Goal: Transaction & Acquisition: Purchase product/service

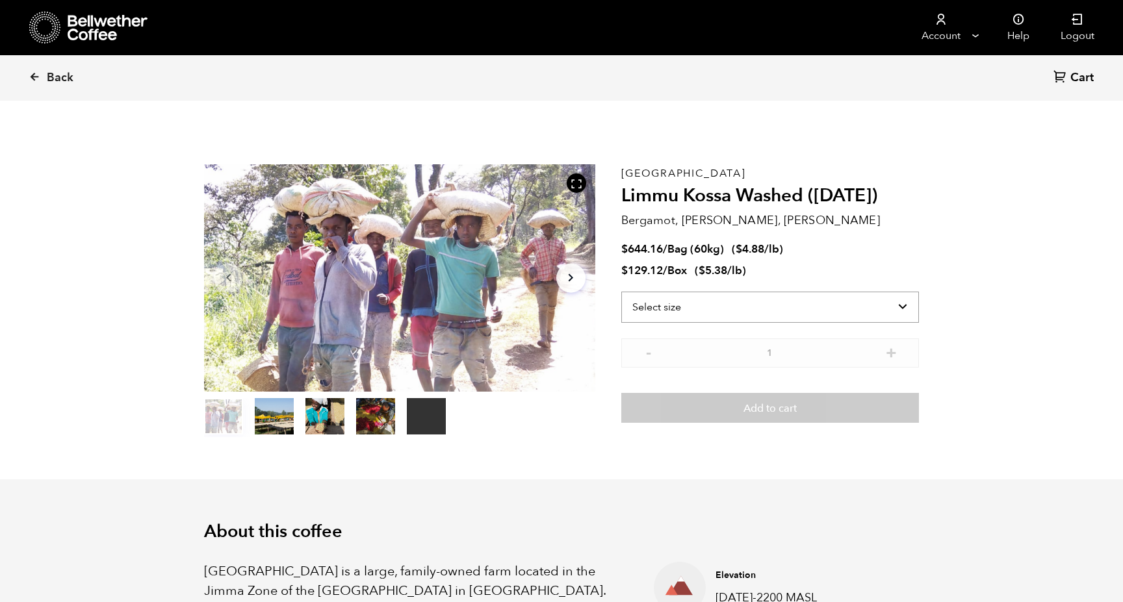
scroll to position [565, 692]
click at [698, 304] on select "Select size Bag (60kg) (132 lbs) Box (24 lbs)" at bounding box center [770, 307] width 298 height 31
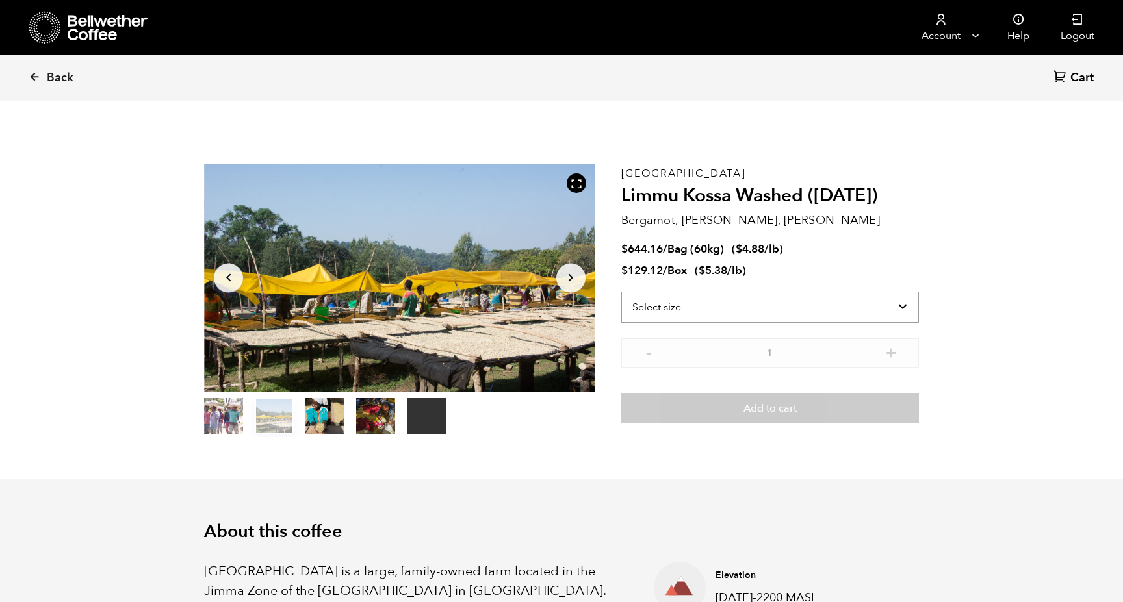
click at [644, 301] on select "Select size Bag (60kg) (132 lbs) Box (24 lbs)" at bounding box center [770, 307] width 298 height 31
click at [702, 336] on div "Select size Bag (60kg) (132 lbs) Box (24 lbs)" at bounding box center [770, 315] width 298 height 47
click at [707, 301] on select "Select size Bag (60kg) (132 lbs) Box (24 lbs)" at bounding box center [770, 307] width 298 height 31
click at [621, 292] on select "Select size Bag (60kg) (132 lbs) Box (24 lbs)" at bounding box center [770, 307] width 298 height 31
click at [694, 290] on select "Select size Bag (60kg) (132 lbs) Box (24 lbs)" at bounding box center [770, 285] width 298 height 31
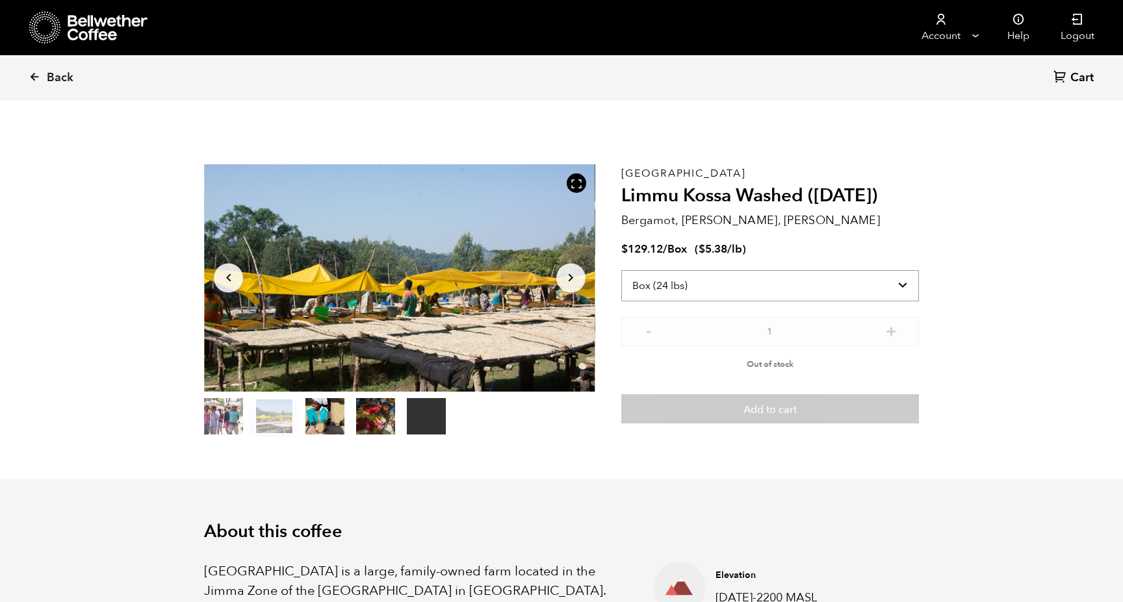
click at [621, 270] on select "Select size Bag (60kg) (132 lbs) Box (24 lbs)" at bounding box center [770, 285] width 298 height 31
click at [700, 286] on select "Select size Bag (60kg) (132 lbs) Box (24 lbs)" at bounding box center [770, 285] width 298 height 31
select select "bag-3"
click at [621, 270] on select "Select size Bag (60kg) (132 lbs) Box (24 lbs)" at bounding box center [770, 285] width 298 height 31
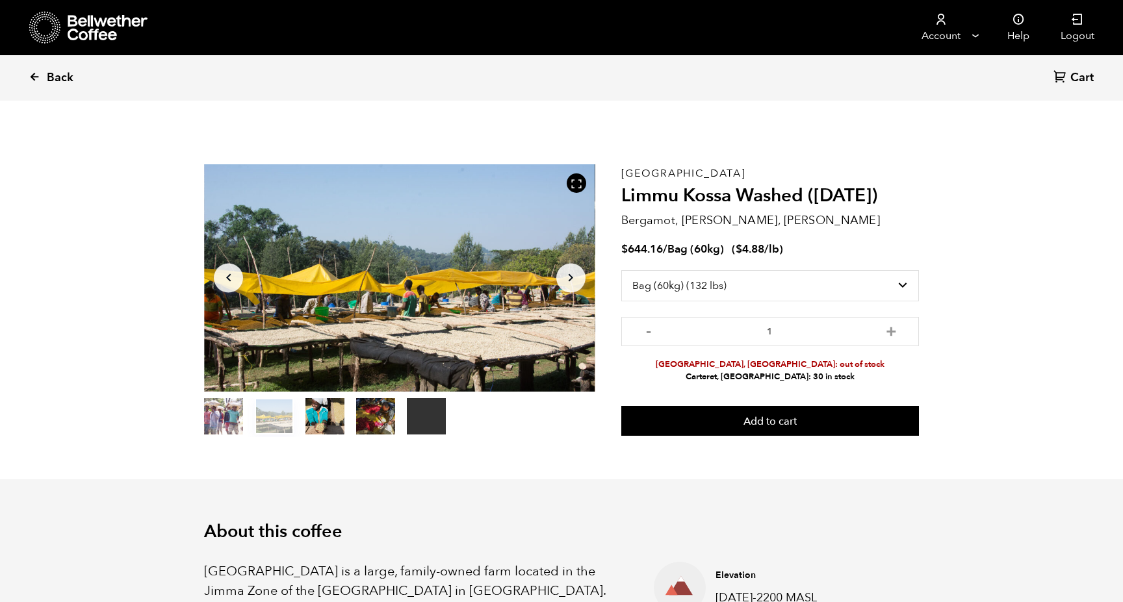
click at [31, 82] on icon at bounding box center [35, 77] width 12 height 12
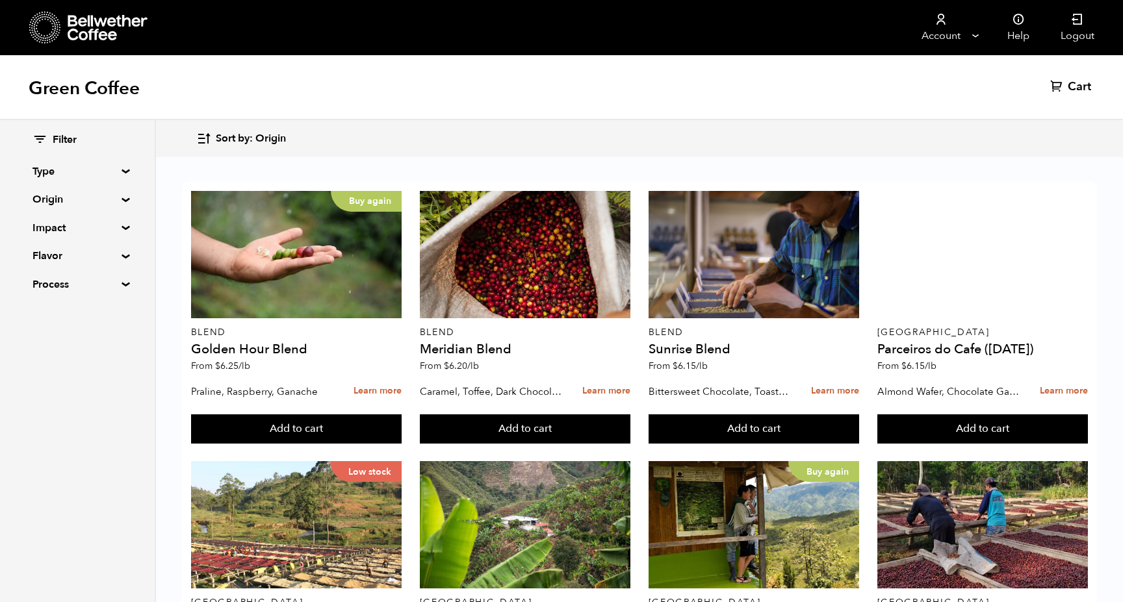
click at [106, 170] on summary "Type" at bounding box center [77, 172] width 90 height 16
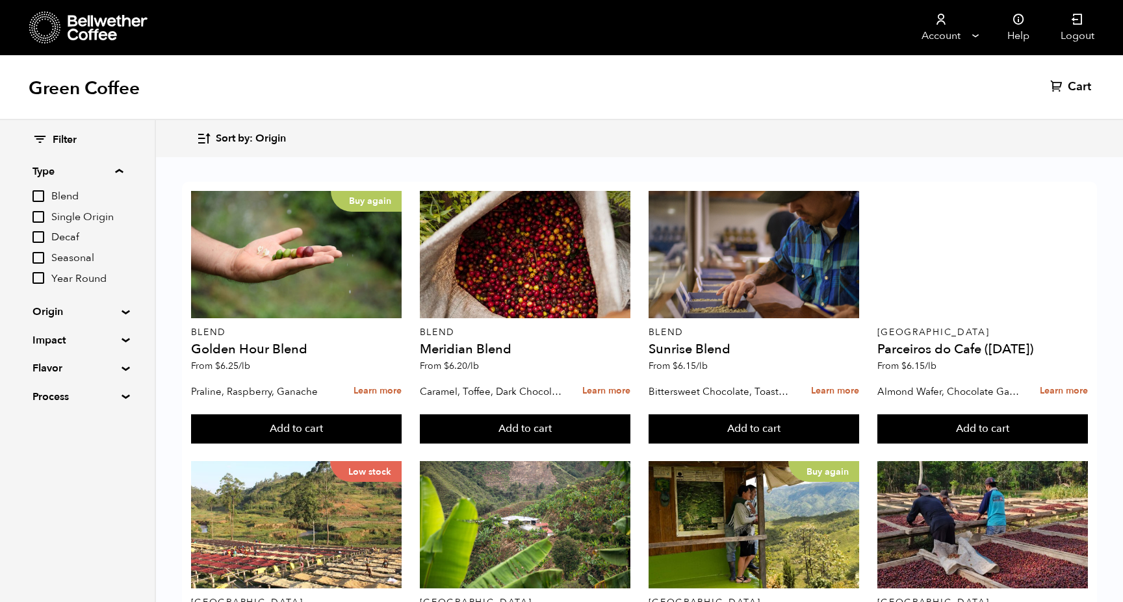
click at [106, 170] on summary "Type" at bounding box center [77, 172] width 90 height 16
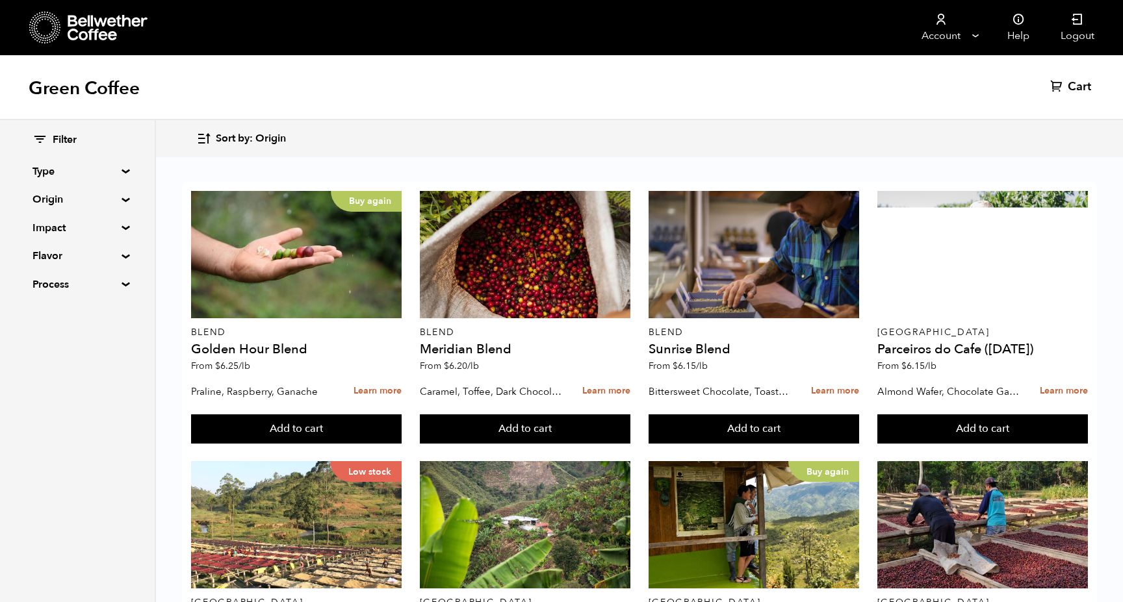
click at [98, 199] on summary "Origin" at bounding box center [77, 200] width 90 height 16
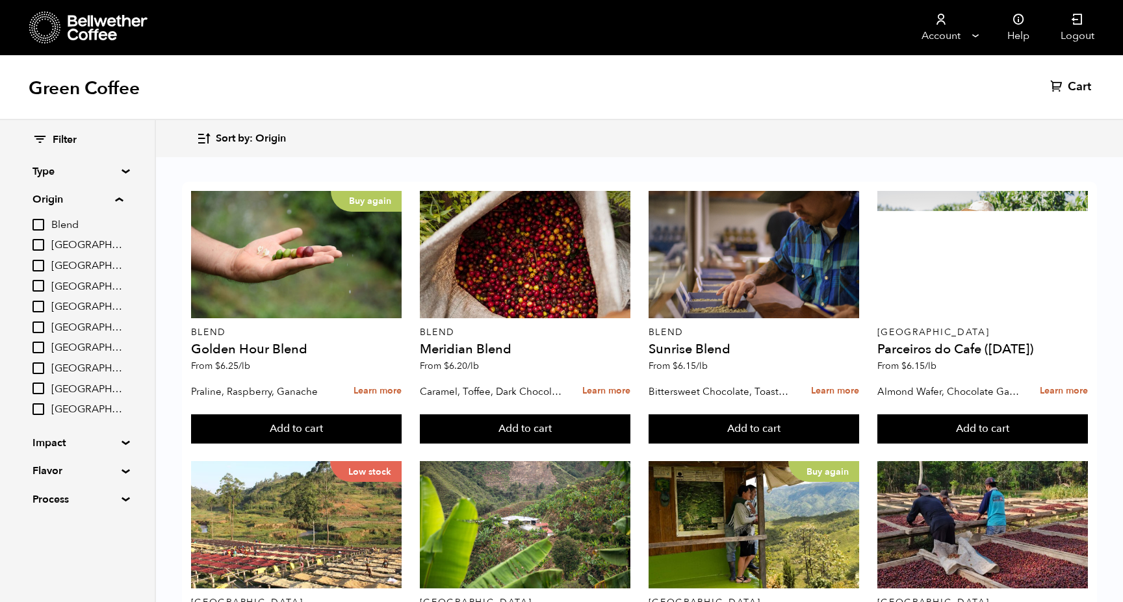
click at [68, 349] on span "[GEOGRAPHIC_DATA]" at bounding box center [86, 348] width 71 height 14
click at [0, 0] on input "[GEOGRAPHIC_DATA]" at bounding box center [0, 0] width 0 height 0
checkbox input "true"
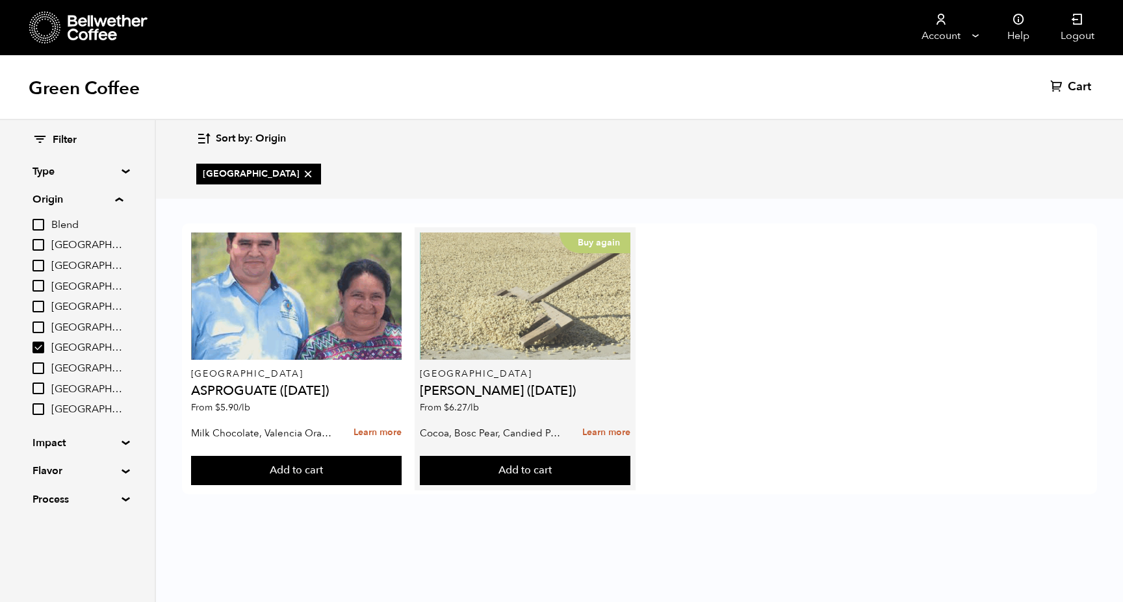
click at [511, 296] on div "Buy again" at bounding box center [525, 296] width 211 height 127
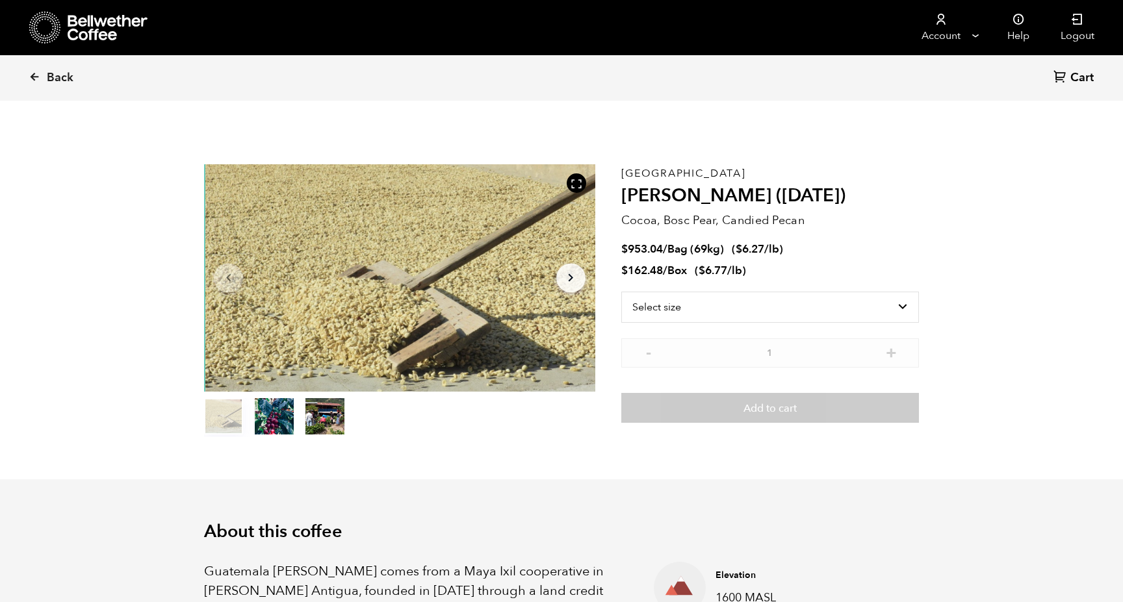
scroll to position [565, 692]
click at [697, 308] on select "Select size Bag (69kg) (152 lbs) Box (24 lbs)" at bounding box center [770, 307] width 298 height 31
click at [621, 292] on select "Select size Bag (69kg) (152 lbs) Box (24 lbs)" at bounding box center [770, 307] width 298 height 31
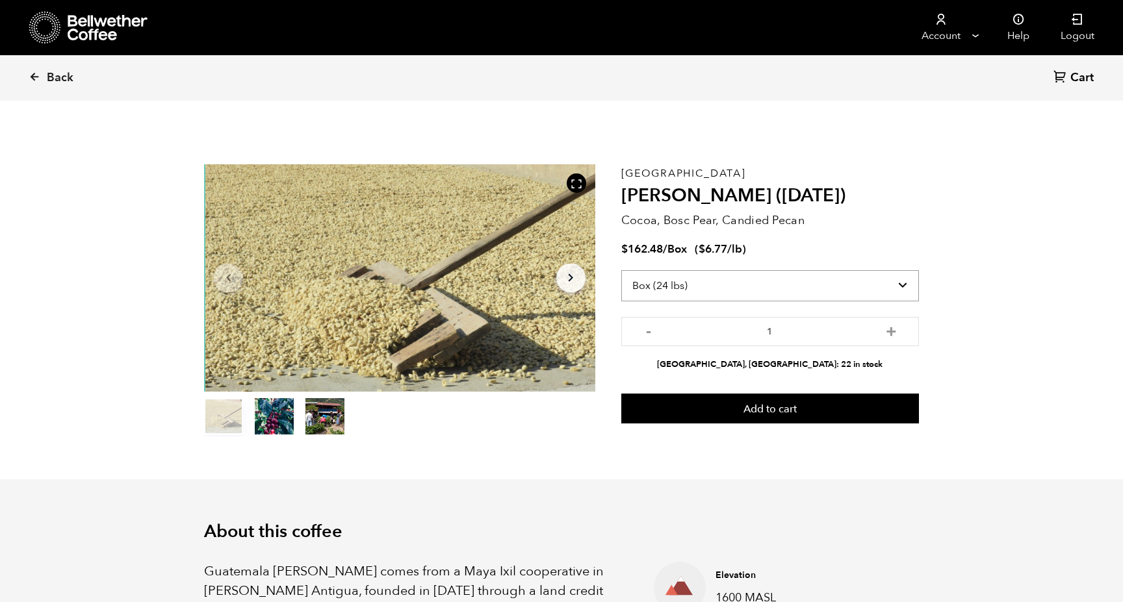
click at [702, 294] on select "Select size Bag (69kg) (152 lbs) Box (24 lbs)" at bounding box center [770, 285] width 298 height 31
select select "bag-2"
click at [621, 270] on select "Select size Bag (69kg) (152 lbs) Box (24 lbs)" at bounding box center [770, 285] width 298 height 31
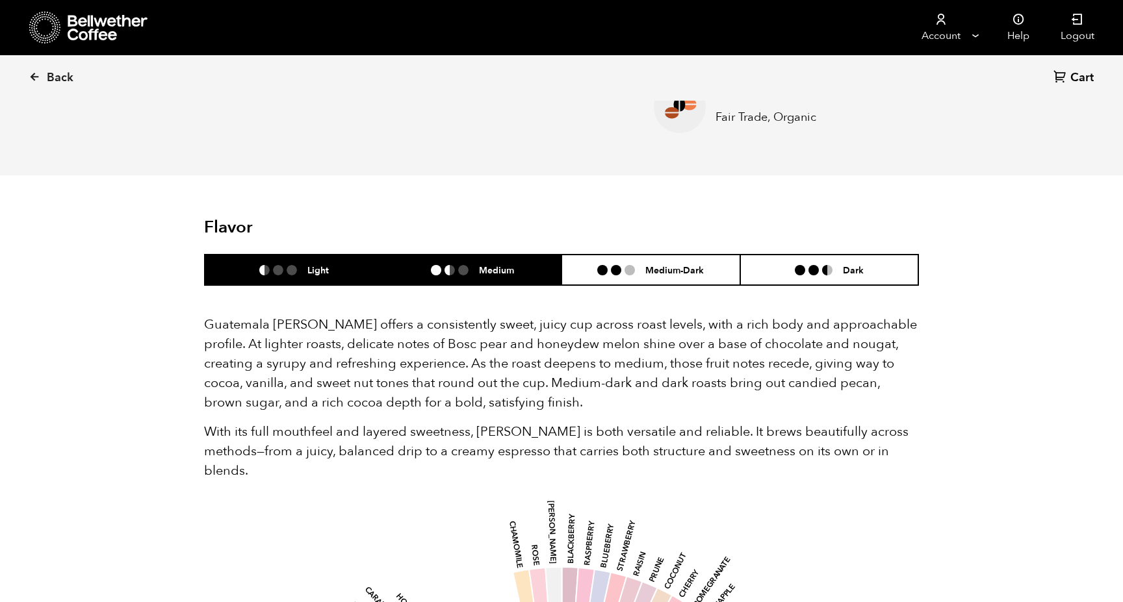
click at [482, 269] on h6 "Medium" at bounding box center [496, 269] width 35 height 11
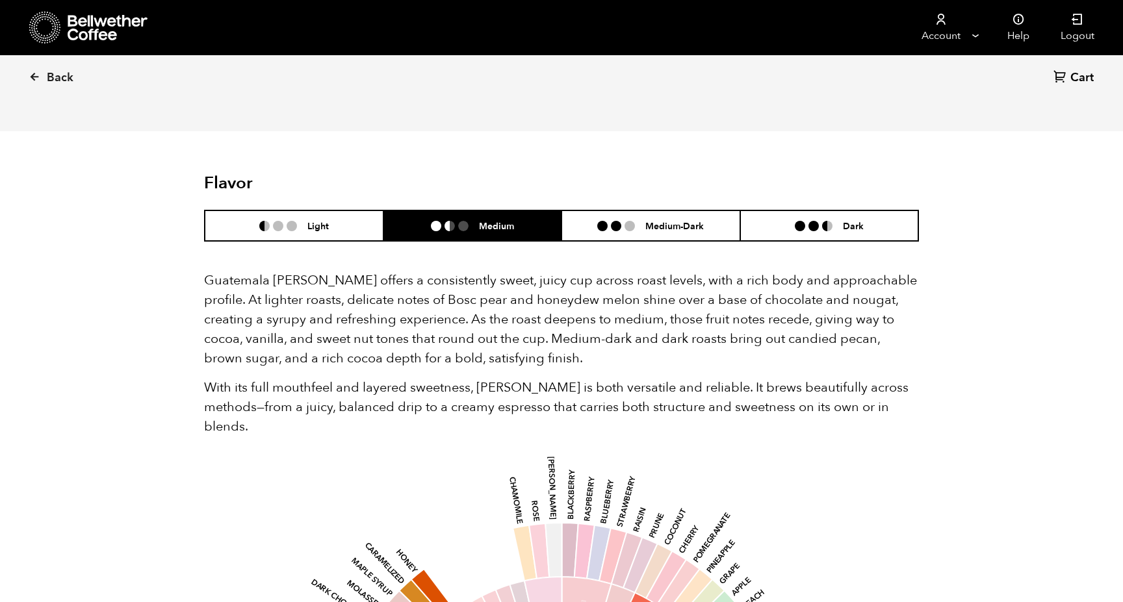
scroll to position [577, 0]
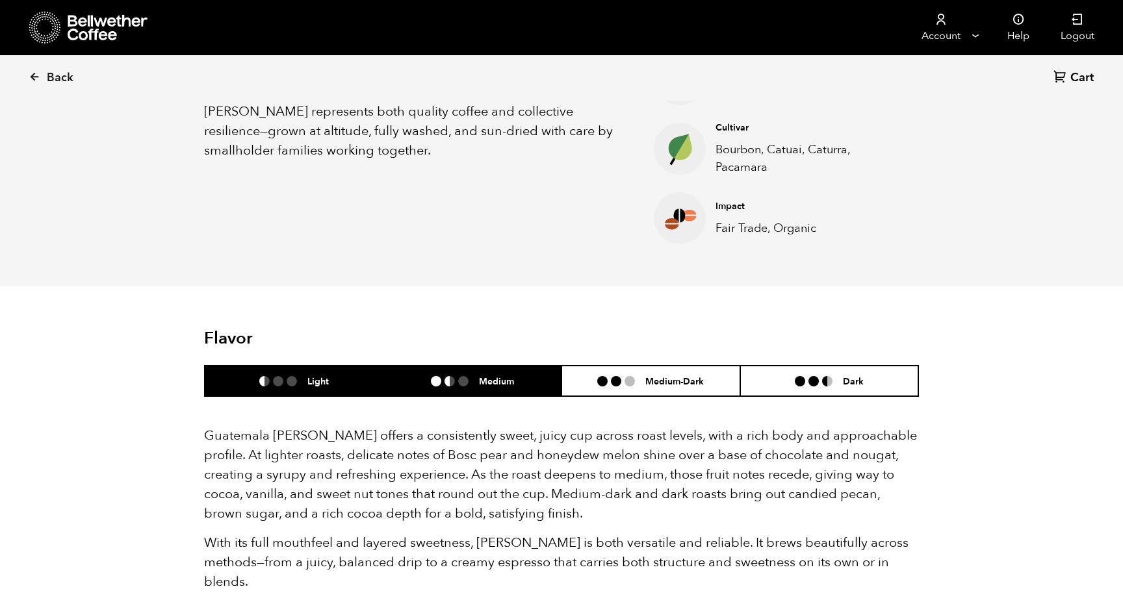
click at [305, 382] on ul at bounding box center [283, 381] width 48 height 10
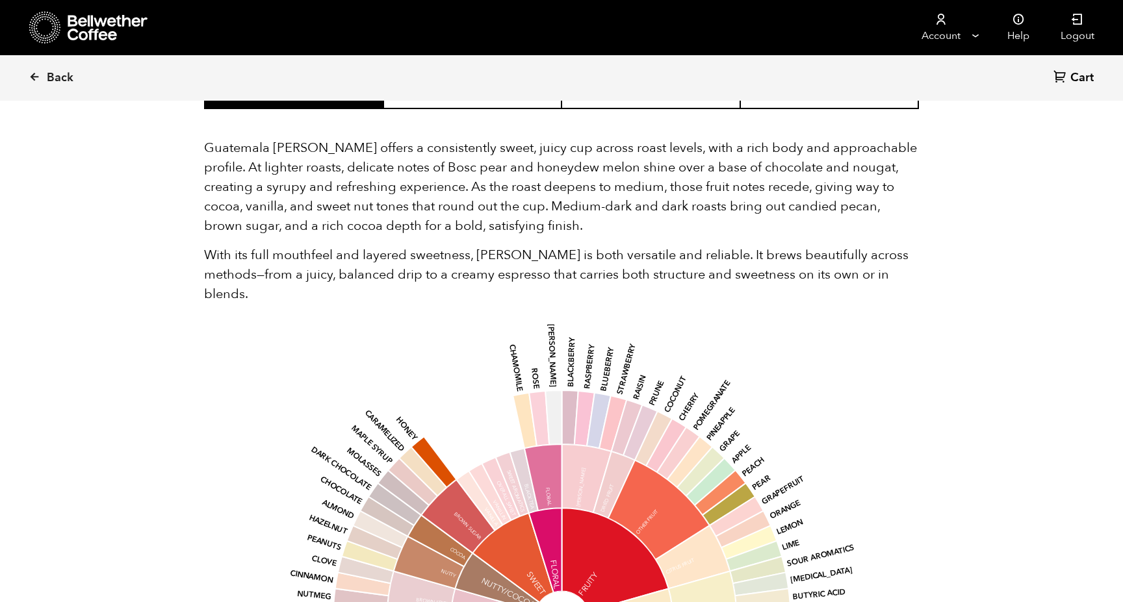
scroll to position [723, 0]
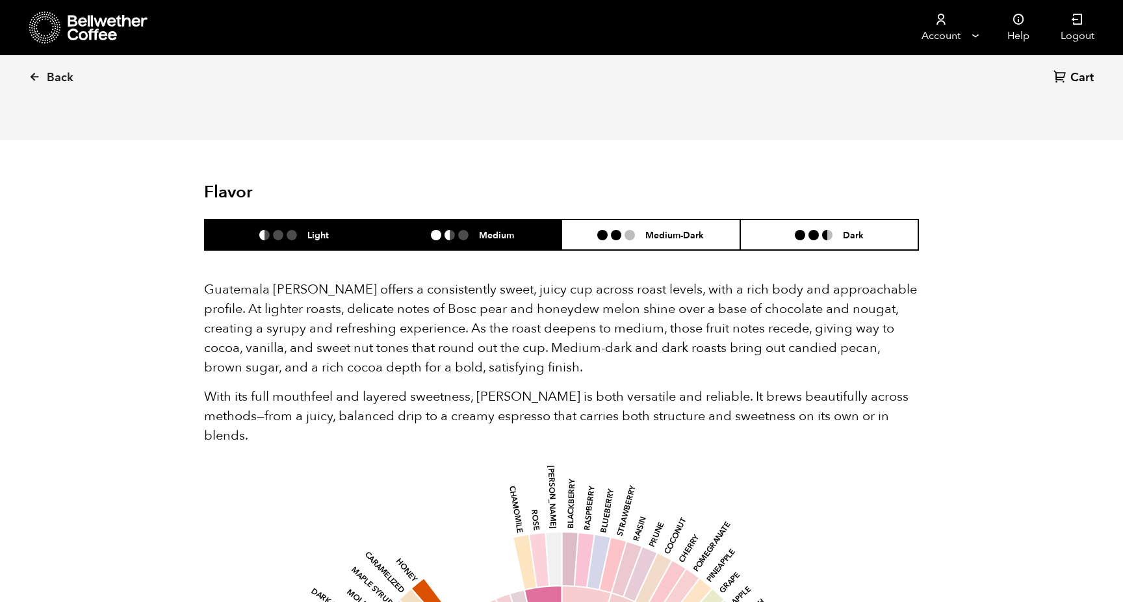
click at [450, 236] on li at bounding box center [449, 235] width 10 height 10
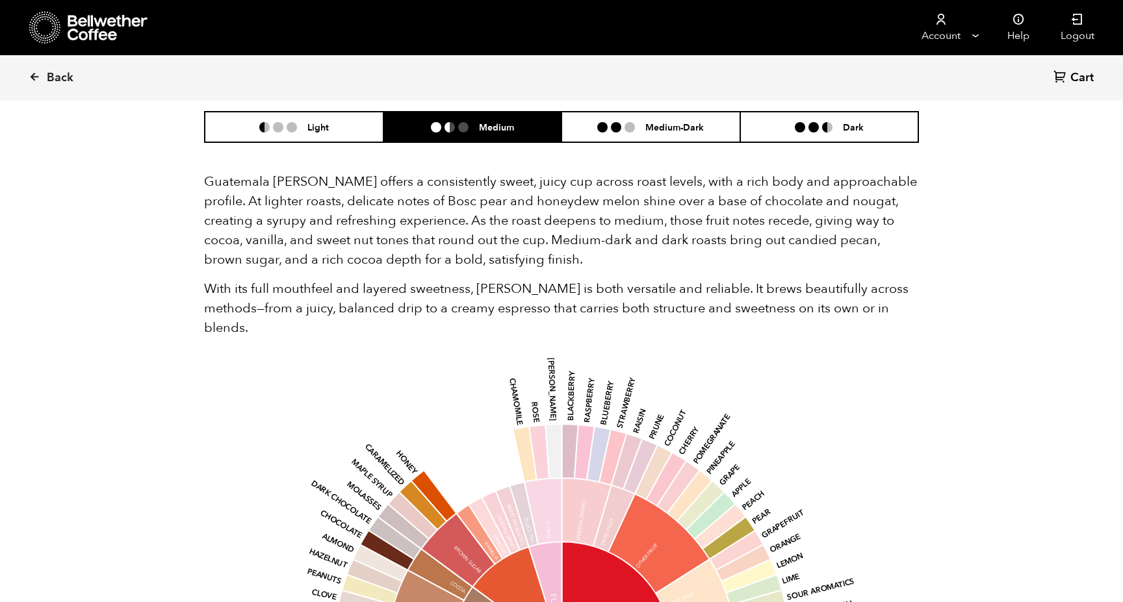
scroll to position [837, 0]
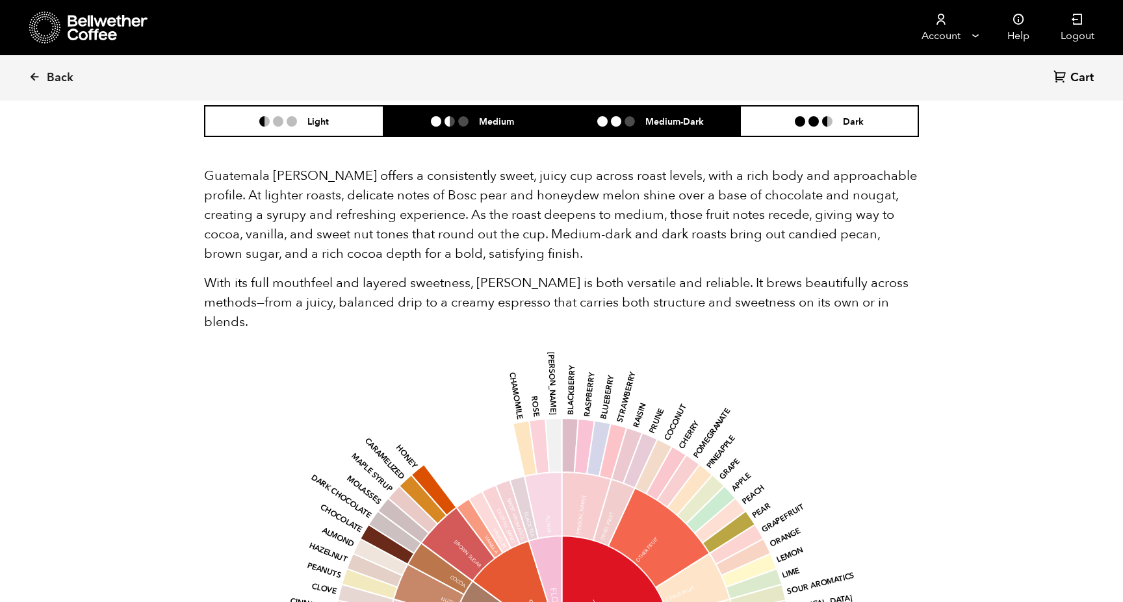
click at [657, 119] on h6 "Medium-Dark" at bounding box center [674, 121] width 58 height 11
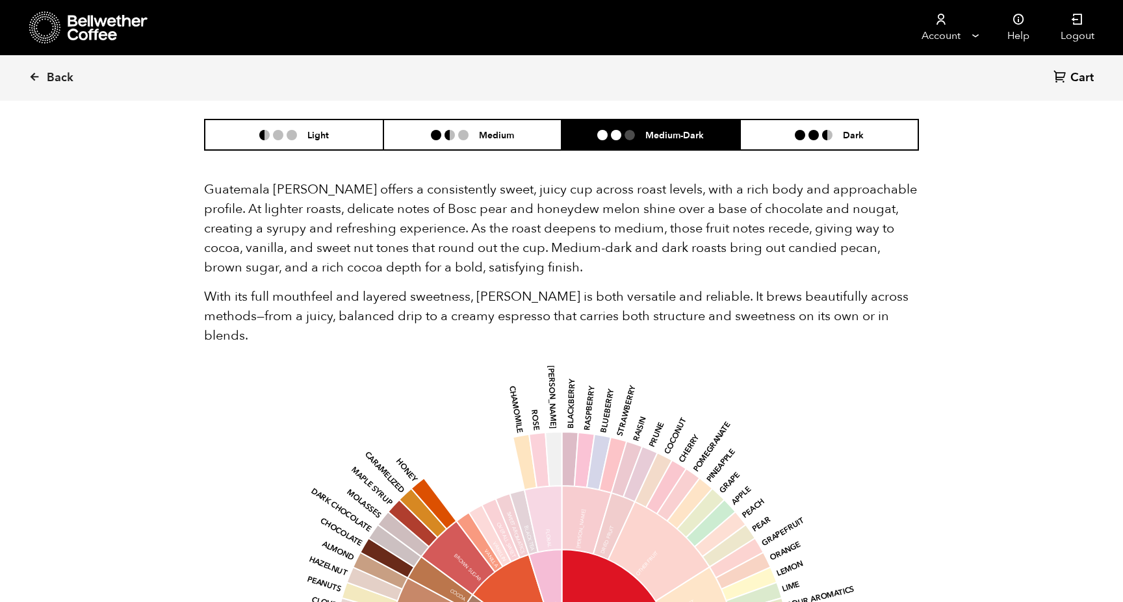
scroll to position [815, 0]
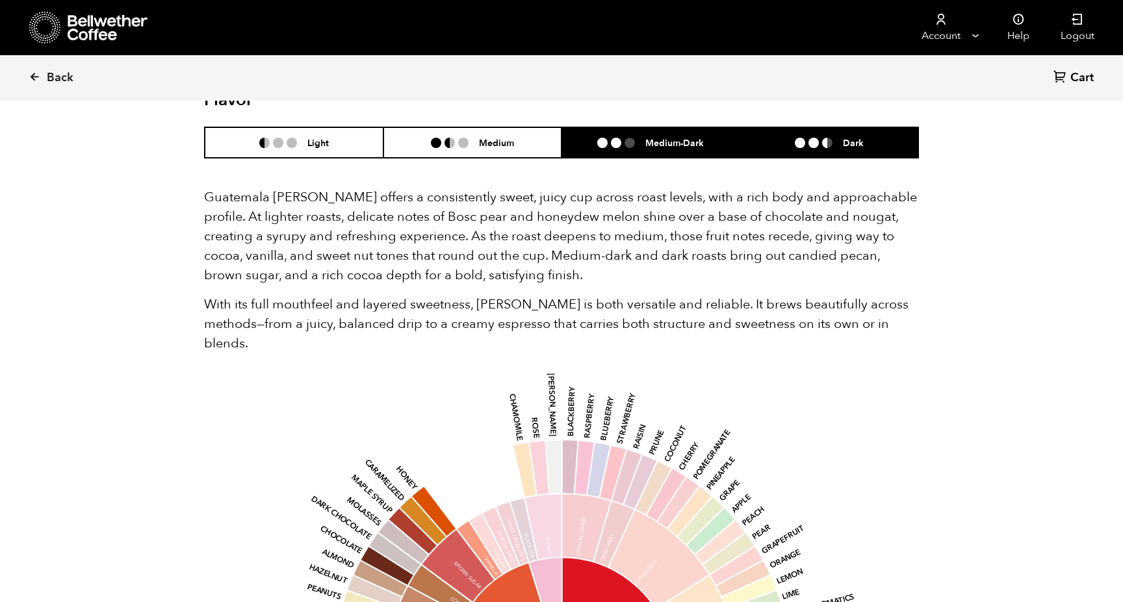
click at [802, 134] on li "Dark" at bounding box center [829, 142] width 179 height 31
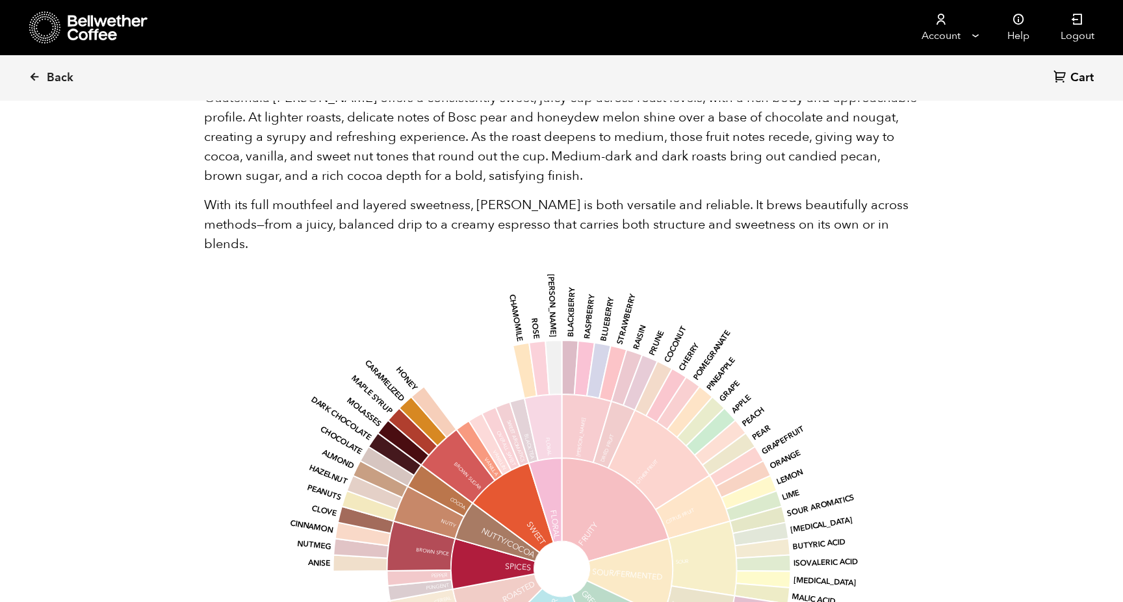
scroll to position [759, 0]
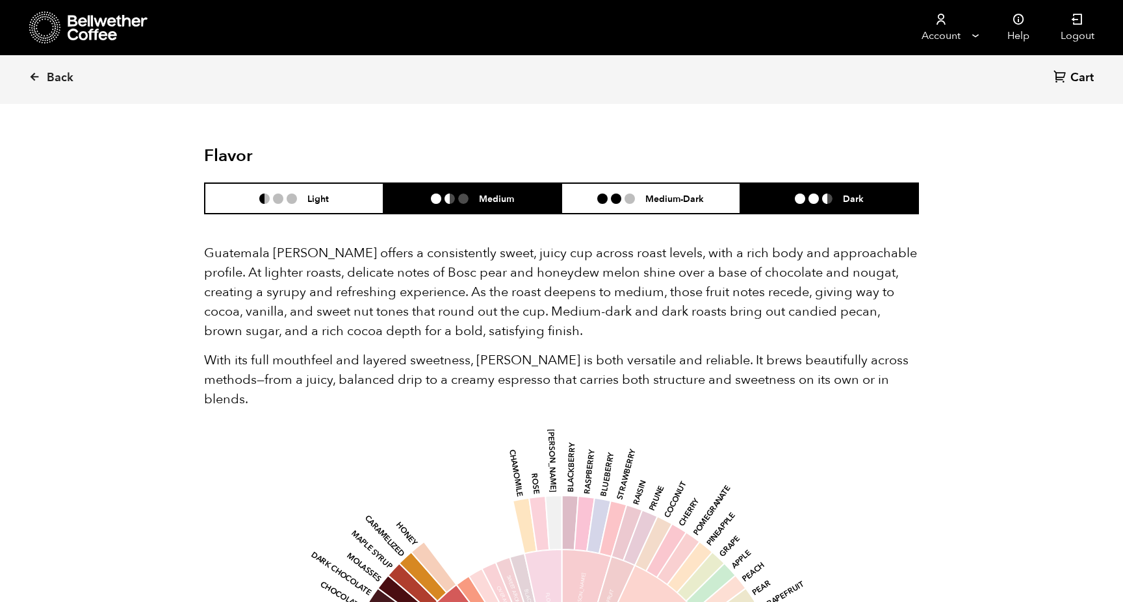
click at [456, 201] on ul at bounding box center [455, 199] width 48 height 10
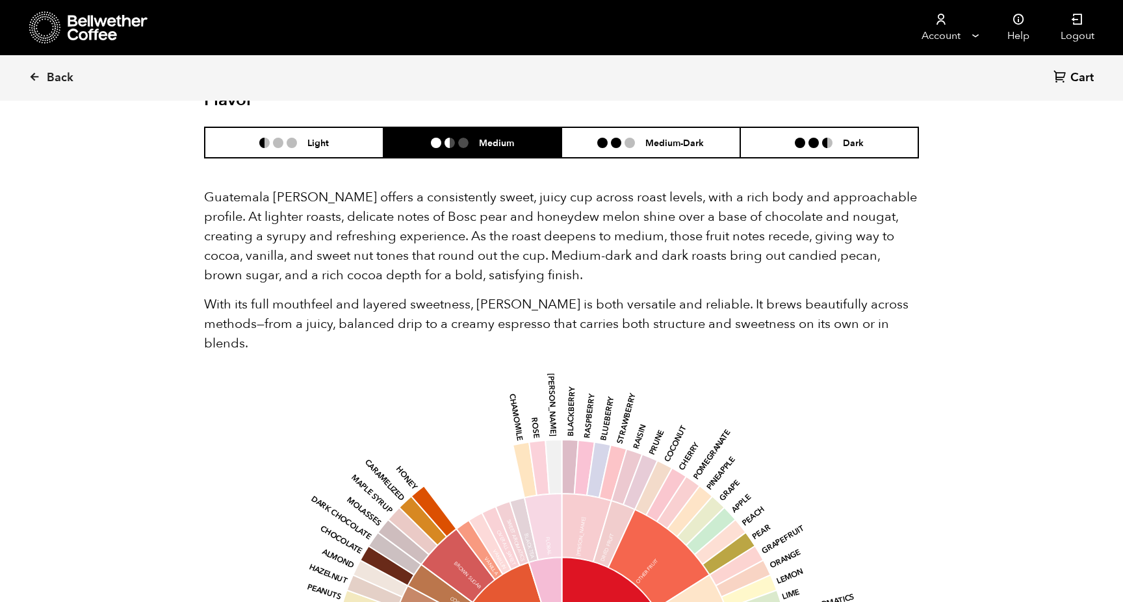
scroll to position [780, 0]
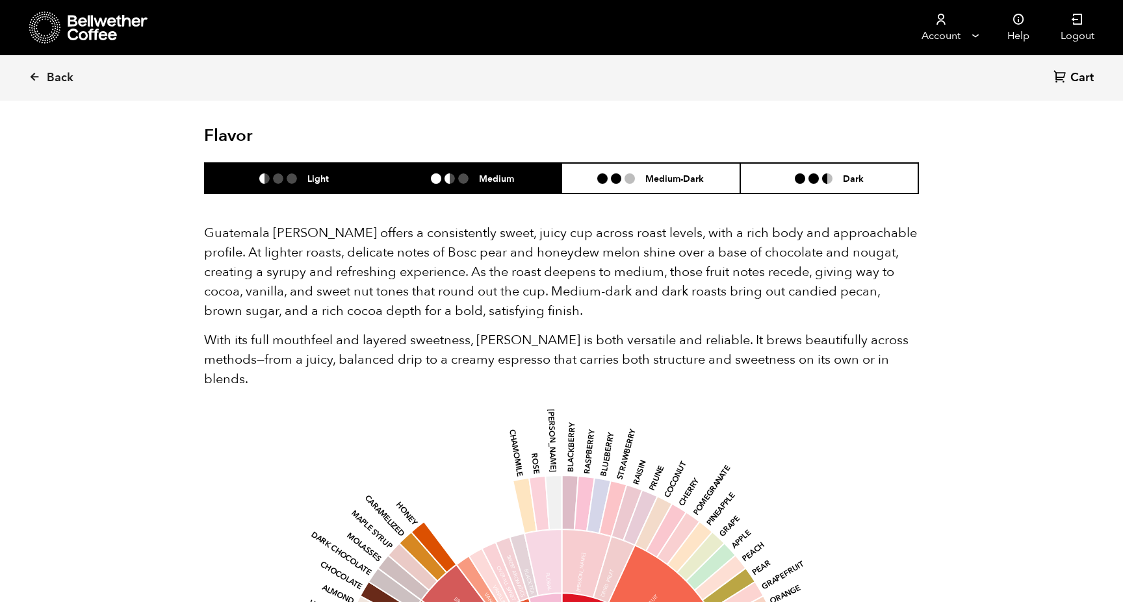
click at [337, 186] on li "Light" at bounding box center [294, 178] width 179 height 31
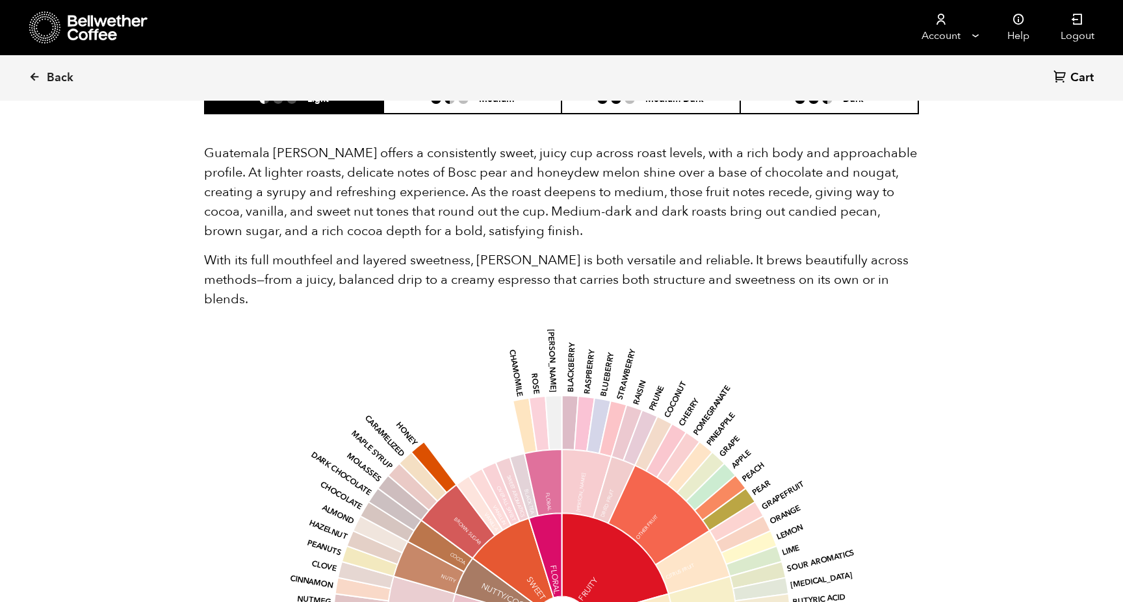
scroll to position [794, 0]
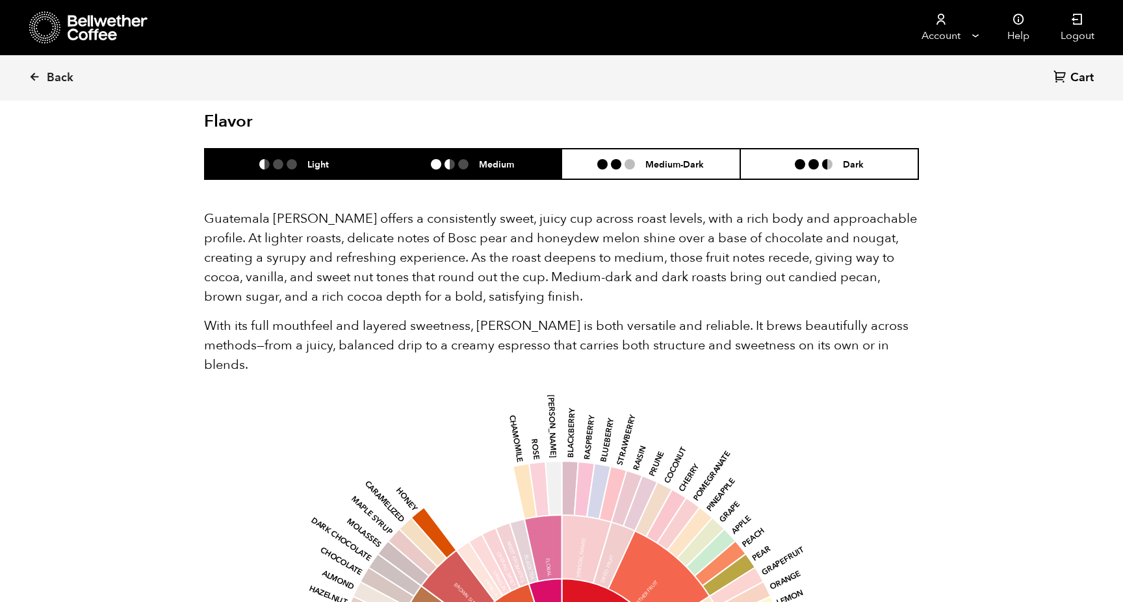
click at [453, 156] on li "Medium" at bounding box center [472, 164] width 179 height 31
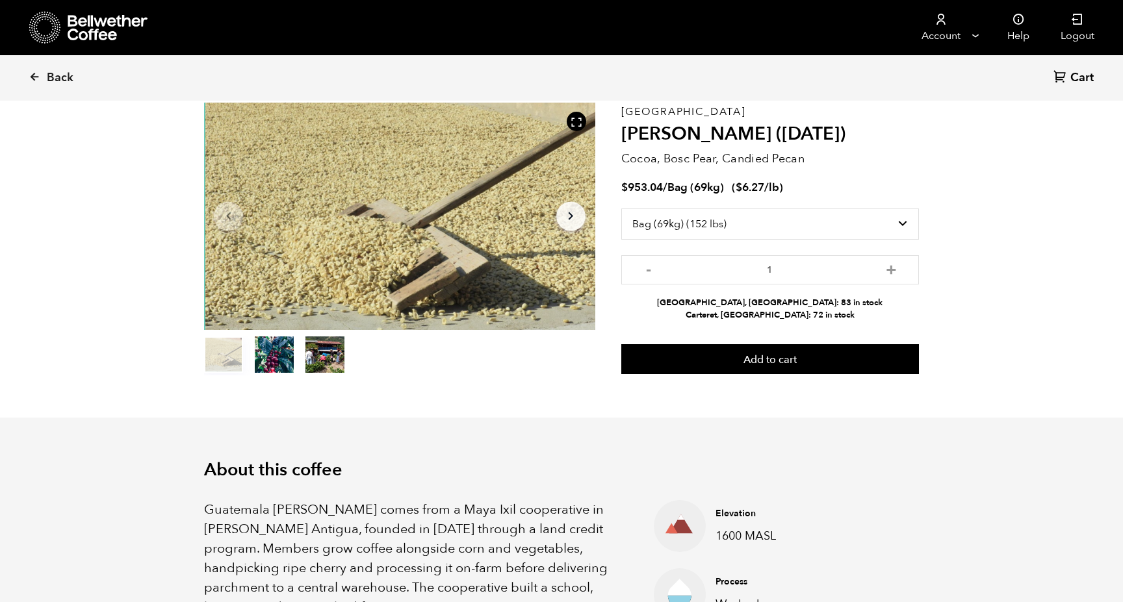
scroll to position [0, 0]
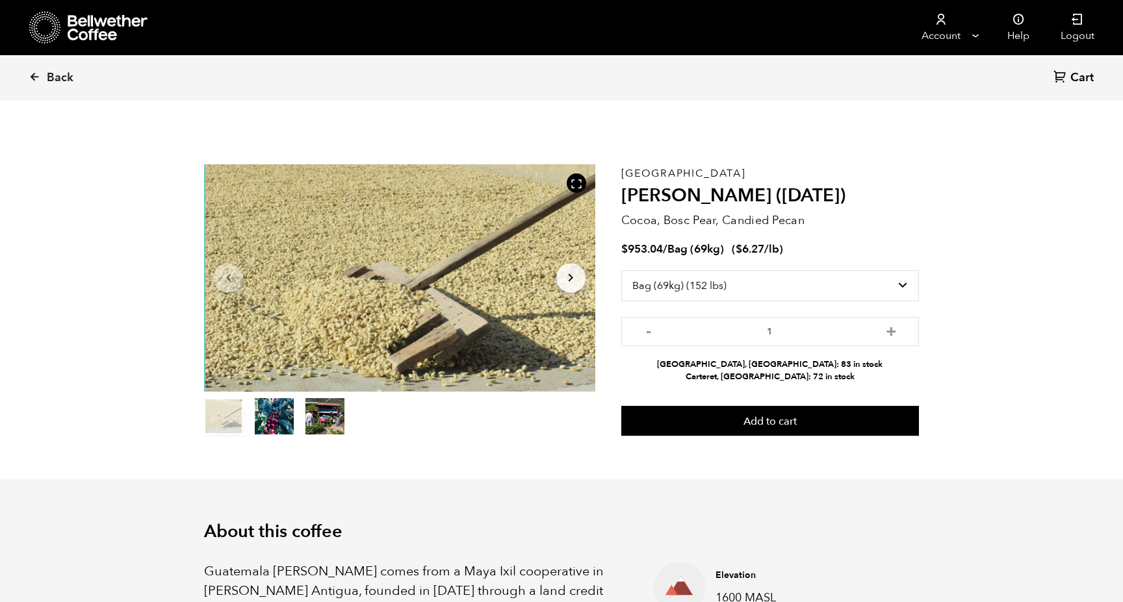
click at [578, 280] on button "Arrow Right" at bounding box center [570, 277] width 29 height 29
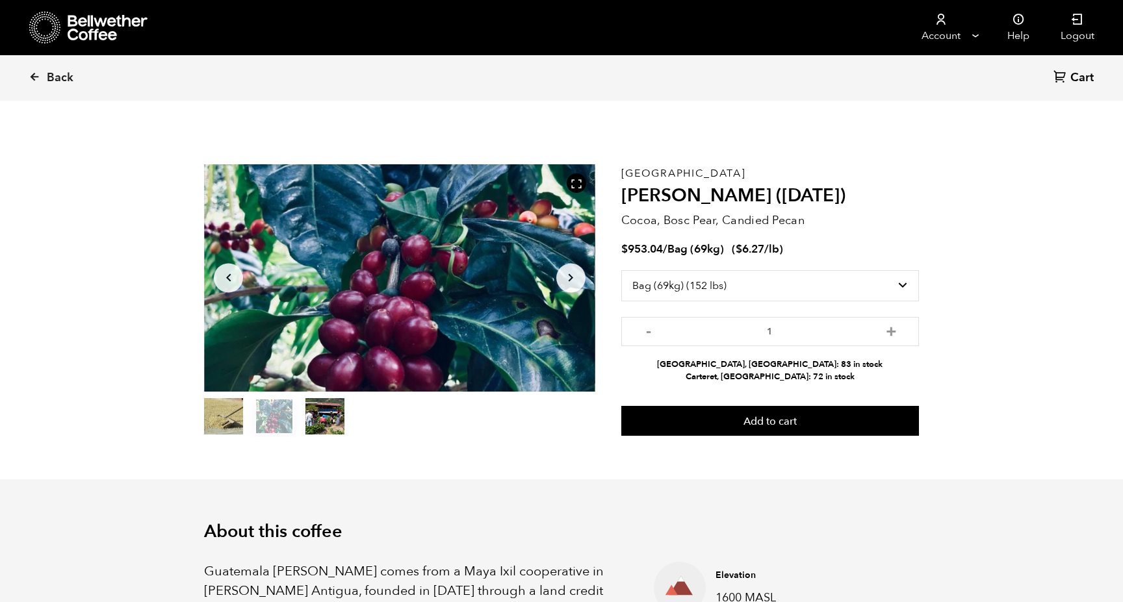
click at [578, 280] on button "Arrow Right" at bounding box center [570, 277] width 29 height 29
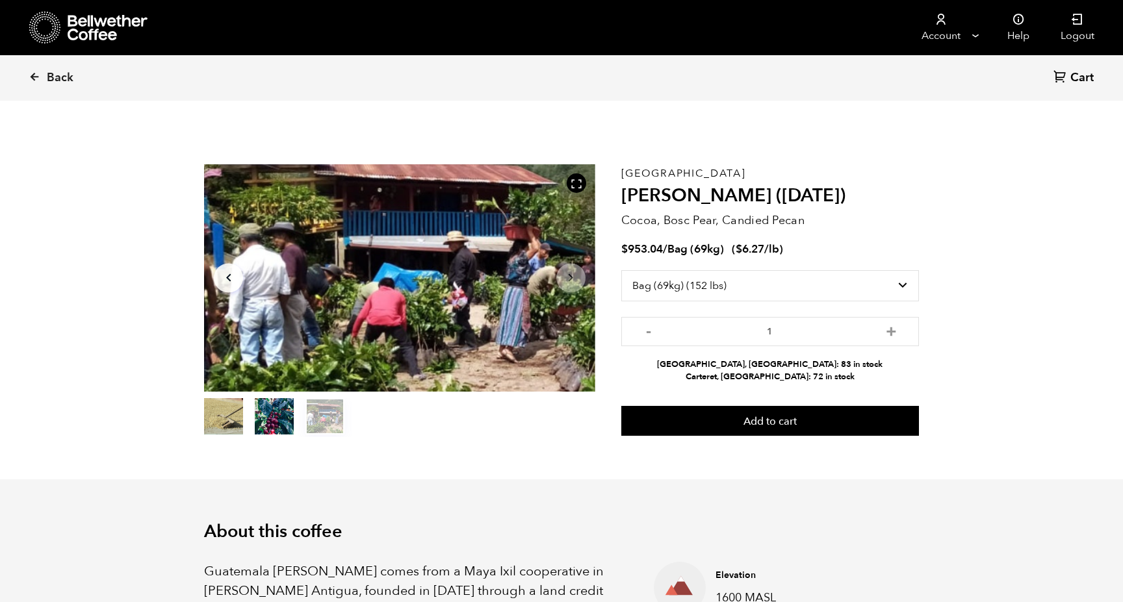
click at [578, 280] on button "Arrow Right" at bounding box center [570, 277] width 29 height 29
click at [235, 283] on icon "Arrow Left" at bounding box center [229, 278] width 16 height 16
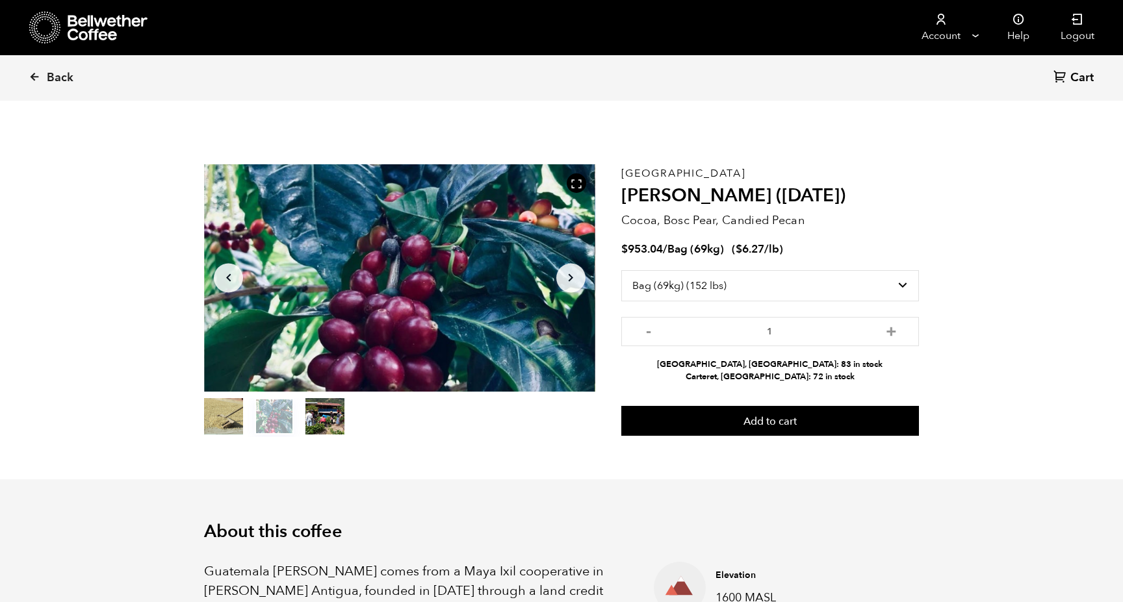
click at [231, 282] on icon "Arrow Left" at bounding box center [229, 278] width 16 height 16
